Goal: Task Accomplishment & Management: Manage account settings

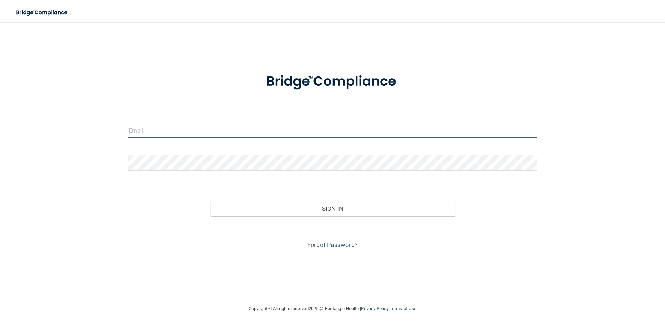
type input "[EMAIL_ADDRESS][DOMAIN_NAME]"
click at [300, 217] on div "Forgot Password?" at bounding box center [332, 233] width 418 height 35
click at [301, 217] on div "Forgot Password?" at bounding box center [332, 233] width 418 height 35
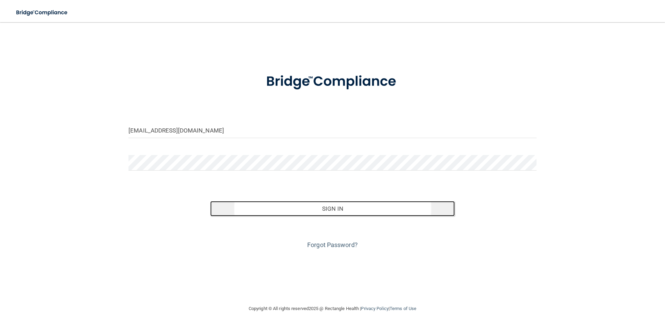
click at [298, 205] on button "Sign In" at bounding box center [332, 208] width 245 height 15
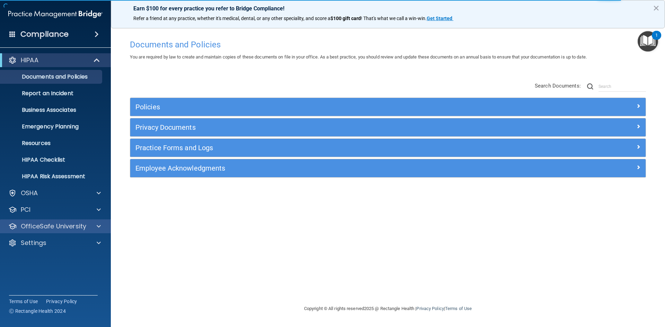
click at [72, 231] on div "OfficeSafe University" at bounding box center [55, 227] width 111 height 14
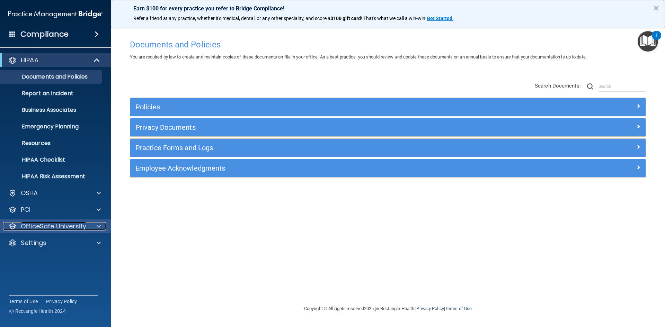
click at [92, 228] on div at bounding box center [97, 226] width 17 height 8
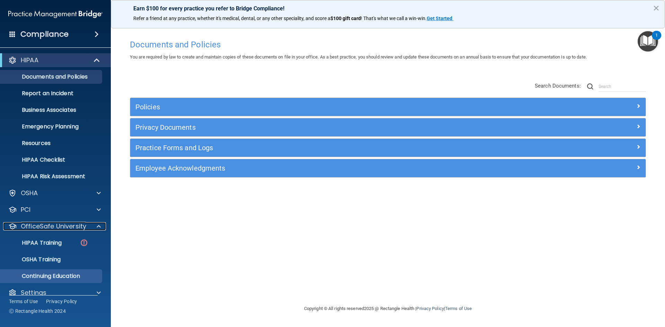
scroll to position [10, 0]
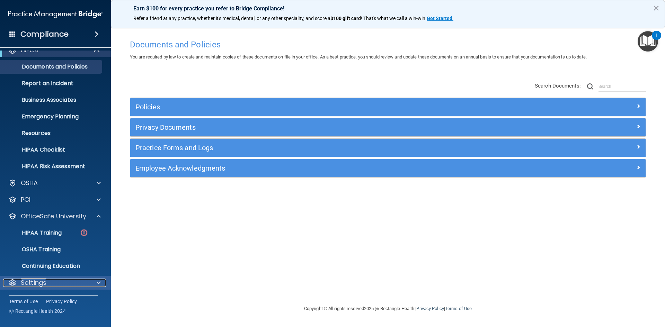
click at [66, 285] on div "Settings" at bounding box center [46, 283] width 86 height 8
click at [94, 282] on div at bounding box center [97, 283] width 17 height 8
click at [64, 282] on div "Settings" at bounding box center [46, 283] width 86 height 8
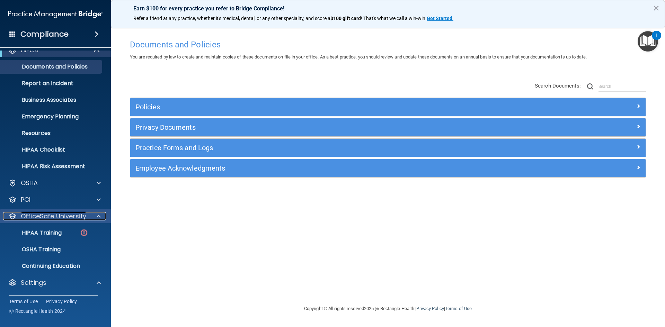
click at [100, 216] on span at bounding box center [99, 216] width 4 height 8
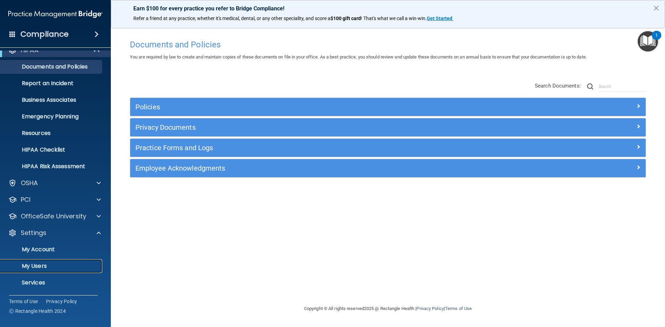
click at [37, 271] on link "My Users" at bounding box center [47, 266] width 109 height 14
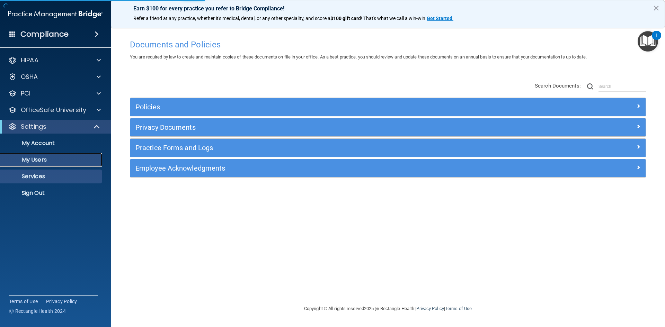
select select "20"
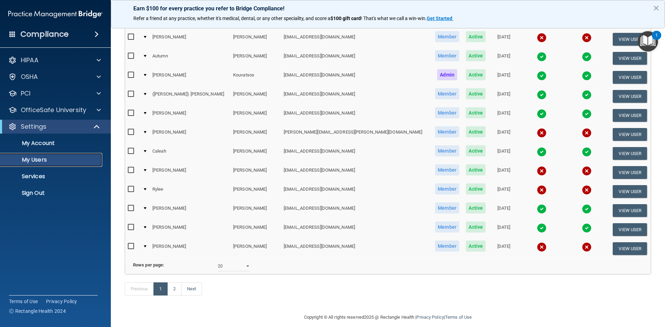
scroll to position [211, 0]
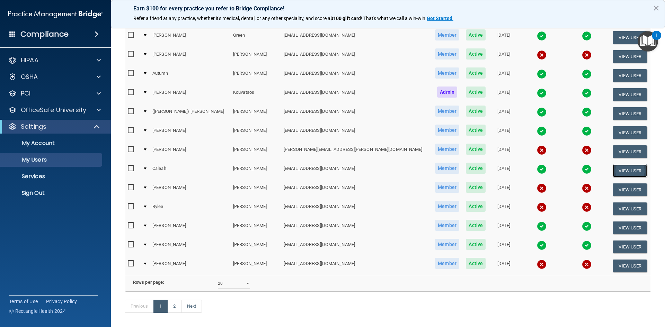
click at [613, 174] on button "View User" at bounding box center [630, 171] width 34 height 13
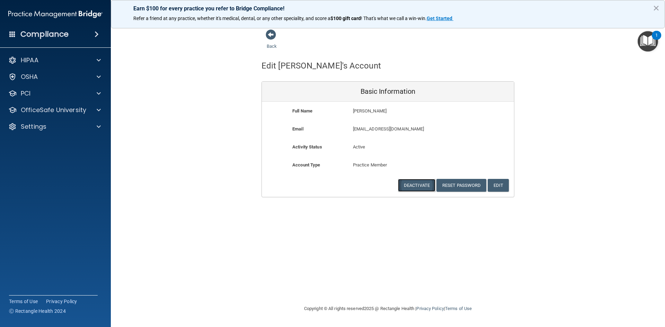
click at [429, 185] on button "Deactivate" at bounding box center [416, 185] width 37 height 13
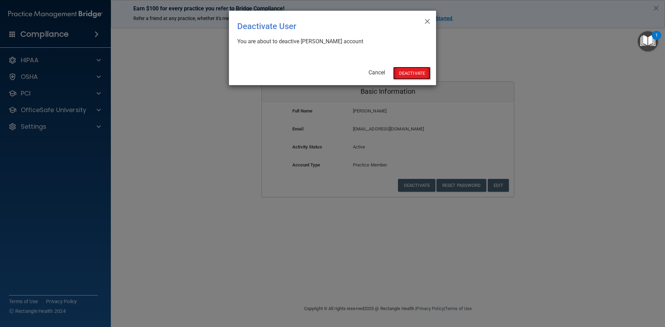
click at [419, 74] on button "Deactivate" at bounding box center [411, 73] width 37 height 13
